Goal: Task Accomplishment & Management: Use online tool/utility

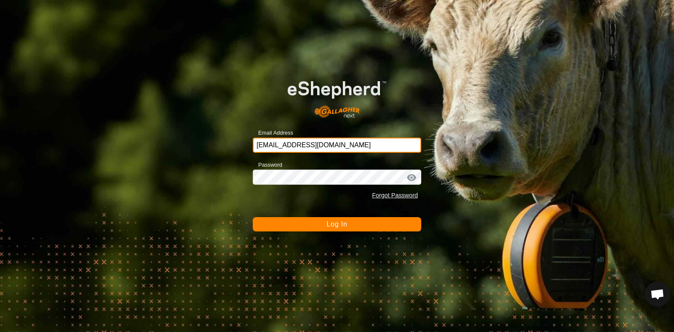
click at [333, 146] on input "[EMAIL_ADDRESS][DOMAIN_NAME]" at bounding box center [337, 145] width 169 height 15
click at [314, 226] on button "Log In" at bounding box center [337, 224] width 169 height 14
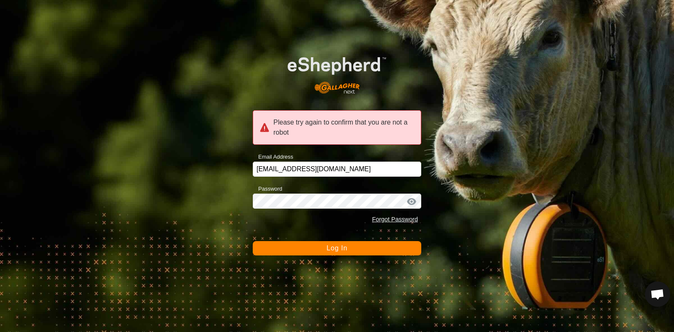
click at [293, 252] on button "Log In" at bounding box center [337, 248] width 169 height 14
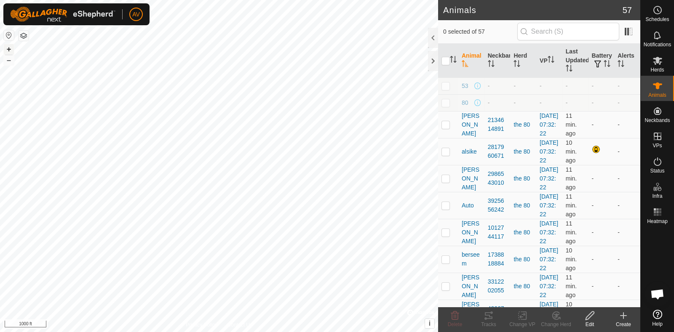
click at [9, 48] on button "+" at bounding box center [9, 49] width 10 height 10
click at [489, 315] on icon at bounding box center [489, 316] width 8 height 7
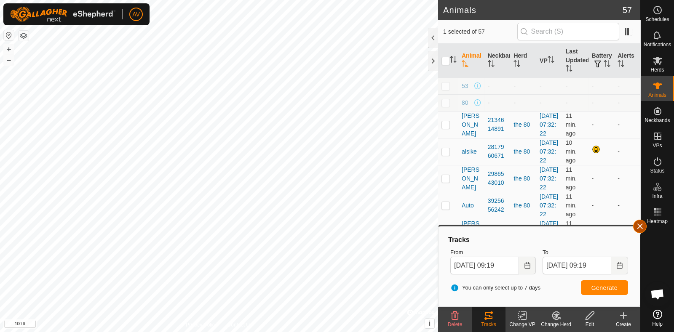
click at [640, 225] on button "button" at bounding box center [639, 226] width 13 height 13
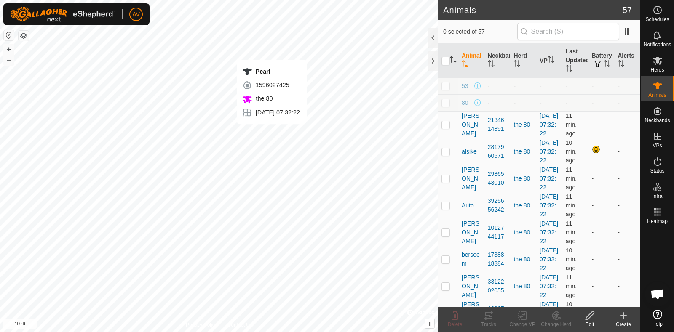
checkbox input "true"
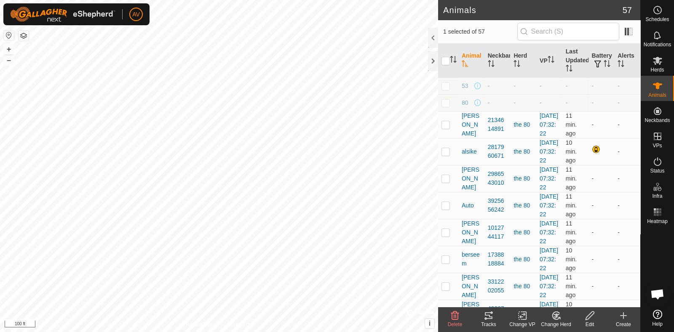
click at [487, 311] on icon at bounding box center [489, 316] width 10 height 10
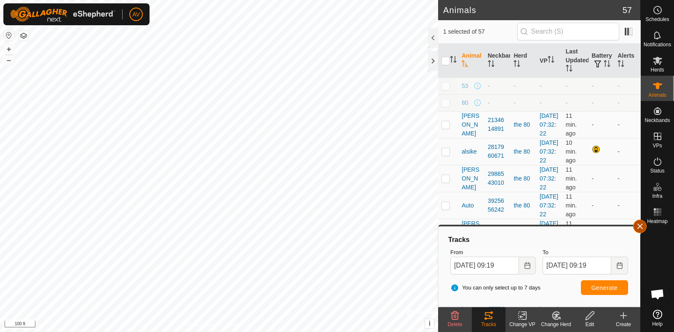
click at [640, 228] on button "button" at bounding box center [639, 226] width 13 height 13
